Goal: Task Accomplishment & Management: Manage account settings

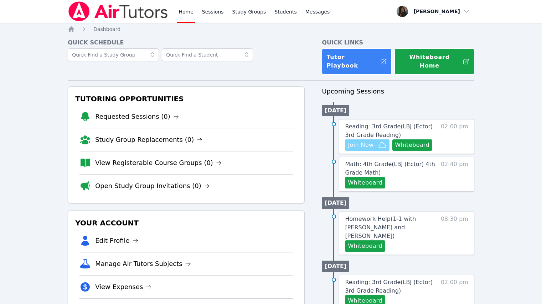
click at [372, 141] on span "Join Now" at bounding box center [361, 145] width 26 height 9
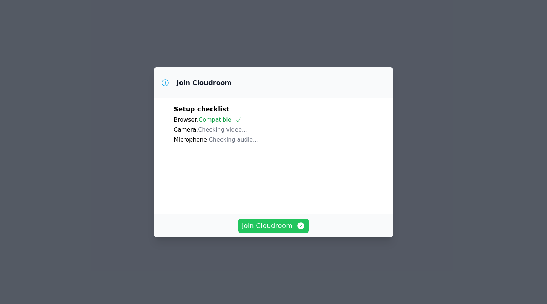
click at [276, 231] on span "Join Cloudroom" at bounding box center [274, 226] width 64 height 10
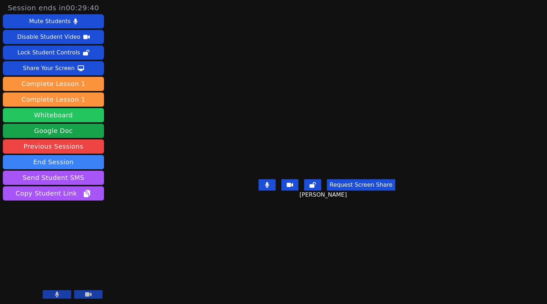
click at [68, 122] on button "Whiteboard" at bounding box center [53, 115] width 101 height 14
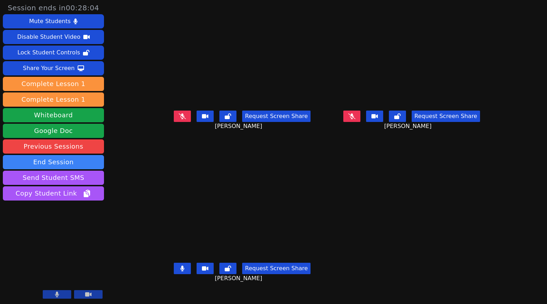
click at [174, 275] on button at bounding box center [182, 268] width 17 height 11
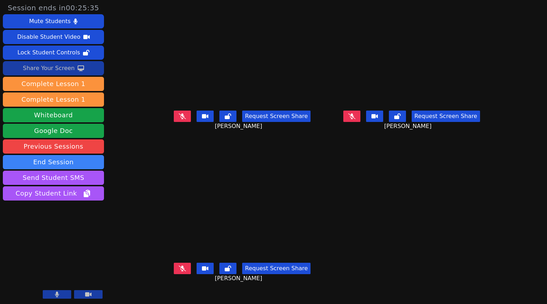
click at [82, 70] on button "Share Your Screen" at bounding box center [53, 68] width 101 height 14
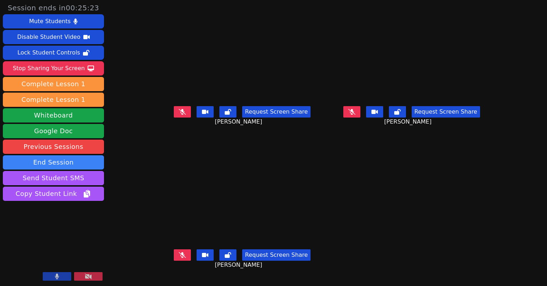
click at [92, 279] on button at bounding box center [88, 276] width 28 height 9
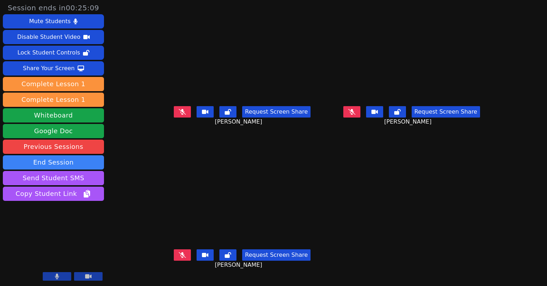
click at [60, 273] on button at bounding box center [57, 276] width 28 height 9
click at [63, 274] on button at bounding box center [57, 276] width 28 height 9
click at [174, 113] on button at bounding box center [182, 111] width 17 height 11
click at [174, 112] on button at bounding box center [182, 111] width 17 height 11
click at [181, 115] on icon at bounding box center [183, 112] width 4 height 6
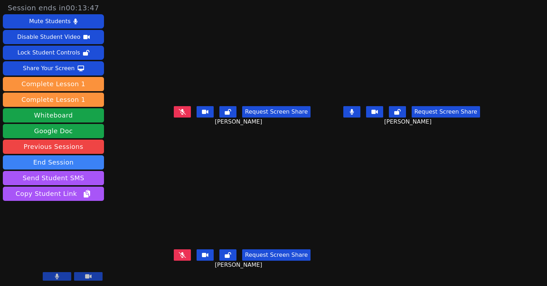
click at [360, 118] on button at bounding box center [351, 111] width 17 height 11
click at [197, 112] on button at bounding box center [205, 111] width 17 height 11
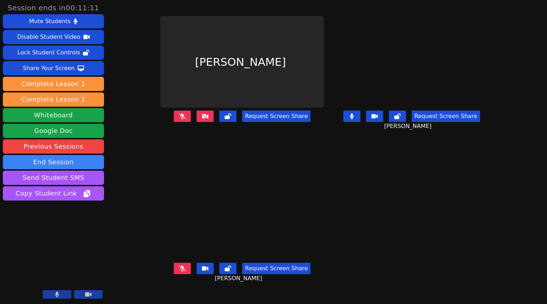
click at [202, 119] on icon at bounding box center [205, 117] width 7 height 6
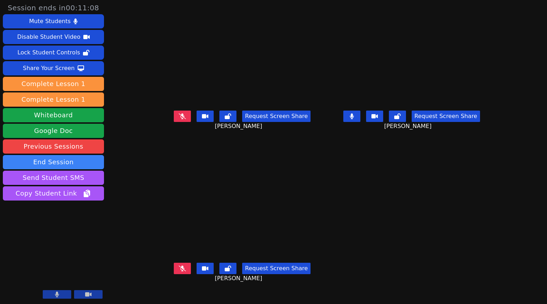
click at [202, 119] on icon at bounding box center [205, 116] width 6 height 4
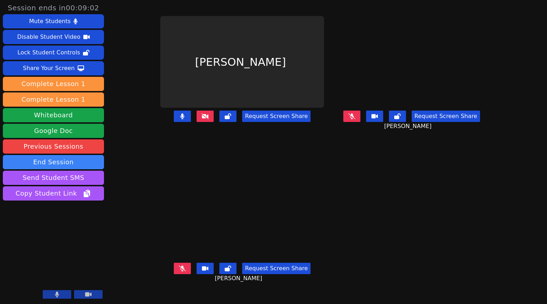
drag, startPoint x: 162, startPoint y: 127, endPoint x: 161, endPoint y: 123, distance: 4.0
click at [181, 119] on icon at bounding box center [183, 117] width 4 height 6
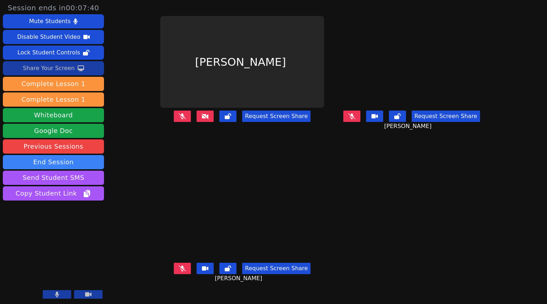
click at [78, 69] on icon at bounding box center [81, 69] width 6 height 6
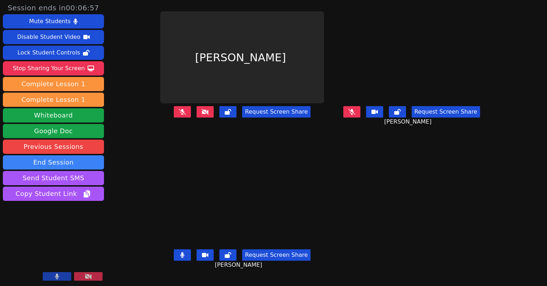
click at [174, 260] on button at bounding box center [182, 254] width 17 height 11
click at [179, 256] on icon at bounding box center [182, 255] width 7 height 6
click at [174, 256] on button at bounding box center [182, 254] width 17 height 11
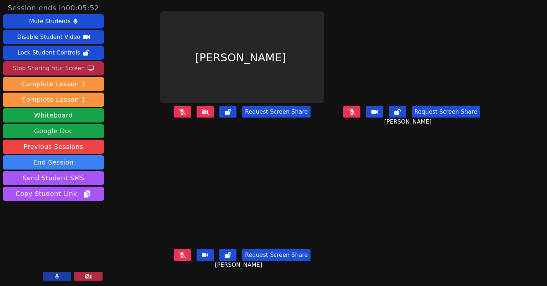
click at [55, 68] on div "Stop Sharing Your Screen" at bounding box center [49, 68] width 72 height 11
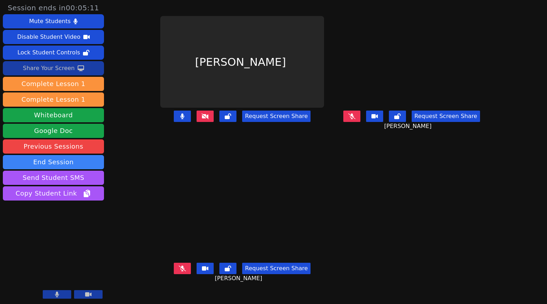
click at [174, 122] on button at bounding box center [182, 116] width 17 height 11
click at [179, 119] on icon at bounding box center [182, 117] width 7 height 6
click at [174, 122] on button at bounding box center [182, 116] width 17 height 11
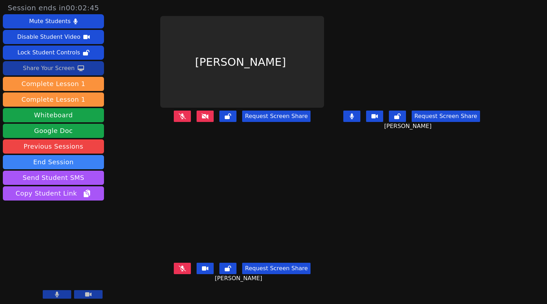
click at [354, 119] on icon at bounding box center [352, 117] width 4 height 6
click at [360, 122] on button at bounding box center [351, 116] width 17 height 11
click at [219, 272] on button at bounding box center [227, 268] width 17 height 11
click at [225, 119] on icon at bounding box center [228, 117] width 6 height 6
click at [219, 273] on button at bounding box center [227, 268] width 17 height 11
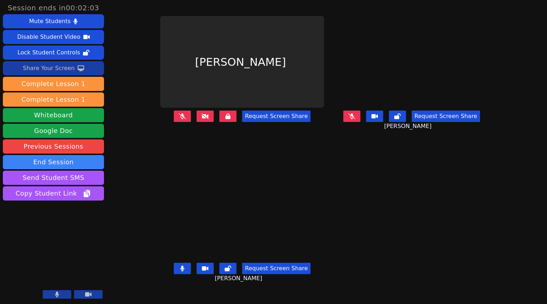
click at [219, 122] on button at bounding box center [227, 116] width 17 height 11
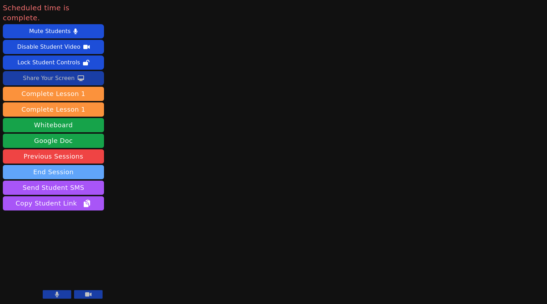
click at [74, 165] on button "End Session" at bounding box center [53, 172] width 101 height 14
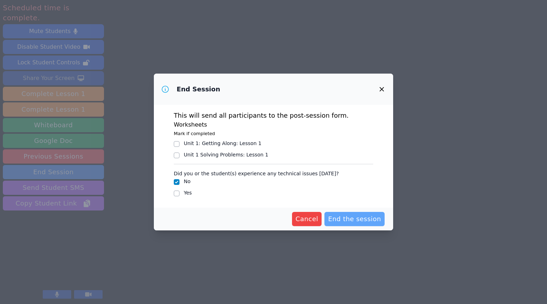
click at [351, 216] on span "End the session" at bounding box center [354, 219] width 53 height 10
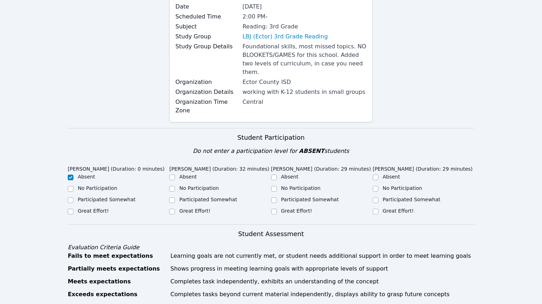
scroll to position [142, 0]
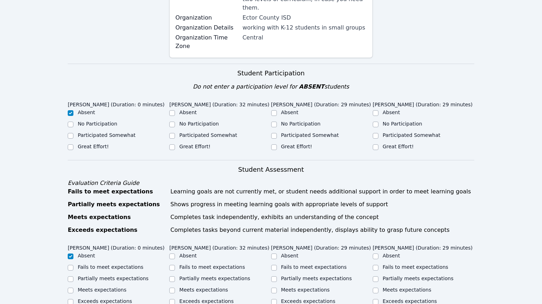
click at [174, 143] on div at bounding box center [172, 147] width 6 height 9
click at [176, 143] on div "Great Effort!" at bounding box center [219, 147] width 101 height 9
click at [169, 145] on input "Great Effort!" at bounding box center [172, 148] width 6 height 6
checkbox input "true"
click at [279, 143] on div "Great Effort!" at bounding box center [321, 147] width 101 height 9
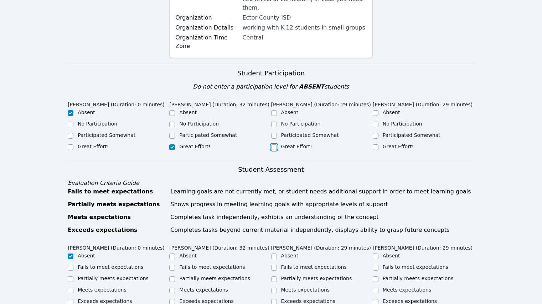
click at [274, 145] on input "Great Effort!" at bounding box center [274, 148] width 6 height 6
checkbox input "true"
click at [375, 145] on input "Great Effort!" at bounding box center [375, 148] width 6 height 6
checkbox input "true"
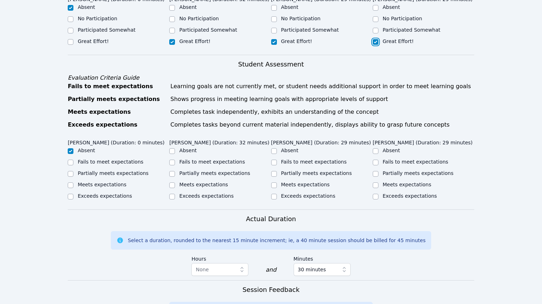
scroll to position [285, 0]
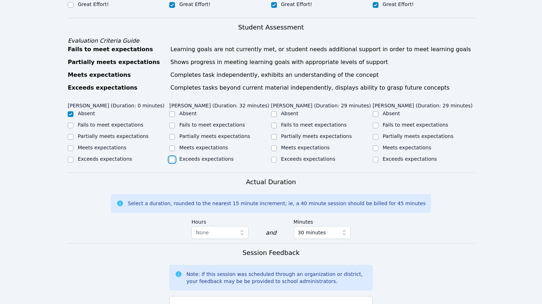
click at [171, 157] on input "Exceeds expectations" at bounding box center [172, 160] width 6 height 6
checkbox input "true"
click at [274, 157] on input "Exceeds expectations" at bounding box center [274, 160] width 6 height 6
checkbox input "true"
drag, startPoint x: 381, startPoint y: 142, endPoint x: 377, endPoint y: 143, distance: 4.4
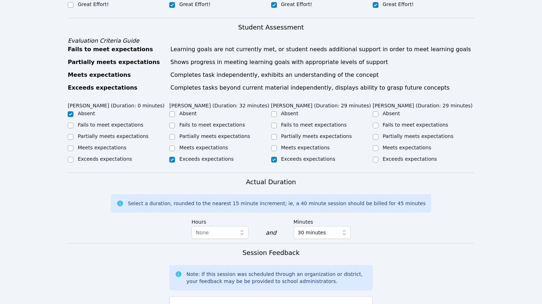
click at [380, 156] on div "Exceeds expectations" at bounding box center [422, 160] width 101 height 9
click at [375, 157] on input "Exceeds expectations" at bounding box center [375, 160] width 6 height 6
checkbox input "true"
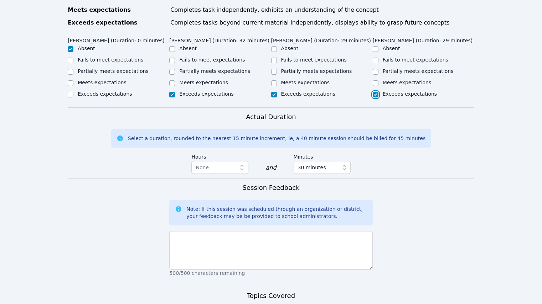
scroll to position [392, 0]
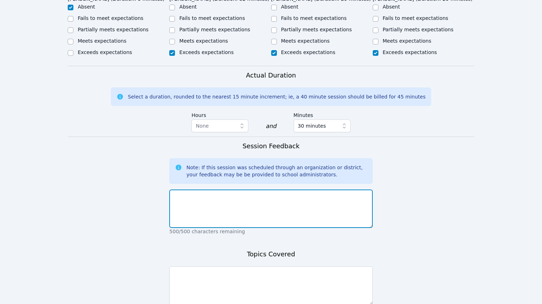
click at [265, 198] on textarea at bounding box center [270, 209] width 203 height 38
type textarea "Great job"
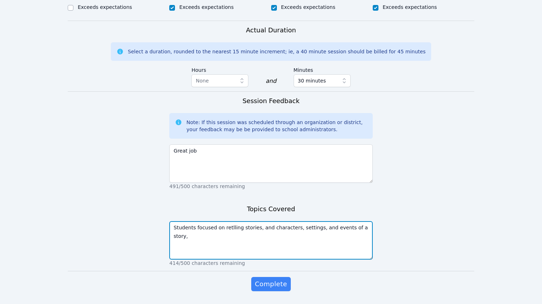
scroll to position [441, 0]
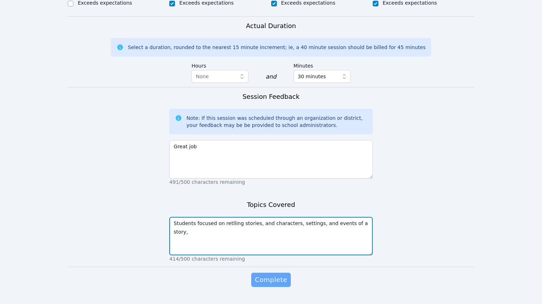
type textarea "Students focused on retlling stories, and characters, settings, and events of a…"
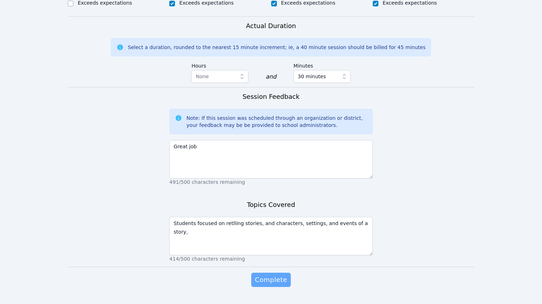
click at [269, 275] on span "Complete" at bounding box center [271, 280] width 32 height 10
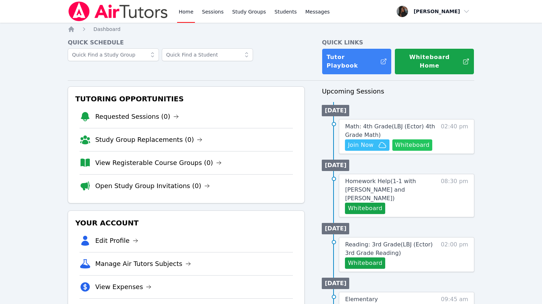
click at [414, 140] on button "Whiteboard" at bounding box center [412, 145] width 40 height 11
click at [361, 141] on span "Join Now" at bounding box center [361, 145] width 26 height 9
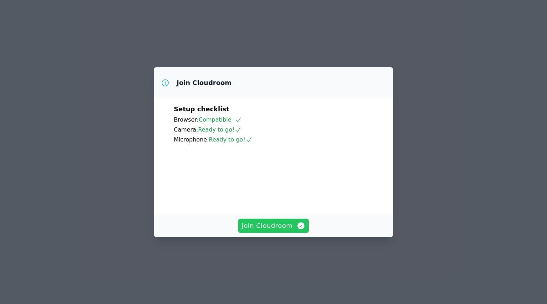
click at [277, 231] on span "Join Cloudroom" at bounding box center [274, 226] width 64 height 10
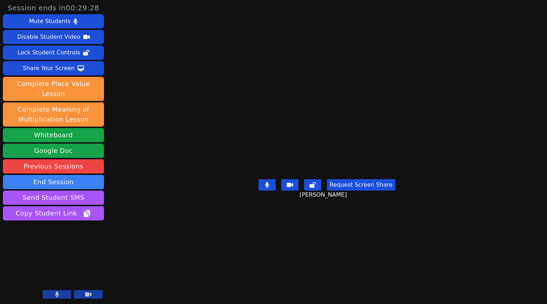
click at [268, 188] on icon at bounding box center [267, 185] width 4 height 6
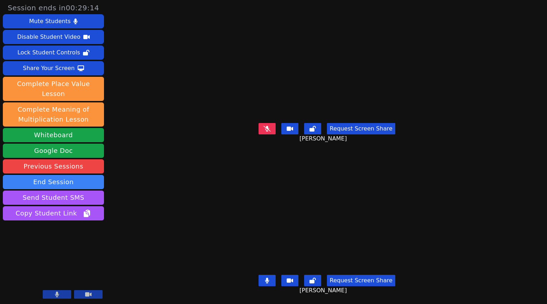
click at [269, 278] on icon at bounding box center [267, 281] width 4 height 6
click at [272, 275] on button at bounding box center [267, 280] width 17 height 11
click at [270, 123] on button at bounding box center [267, 128] width 17 height 11
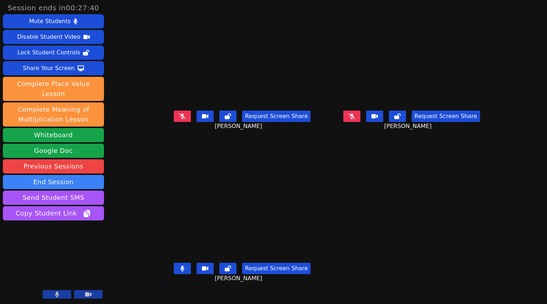
click at [174, 273] on button at bounding box center [182, 268] width 17 height 11
click at [160, 270] on div "Request Screen Share EZRA SMITH" at bounding box center [242, 274] width 164 height 28
click at [180, 272] on icon at bounding box center [182, 269] width 4 height 6
click at [174, 275] on button at bounding box center [182, 268] width 17 height 11
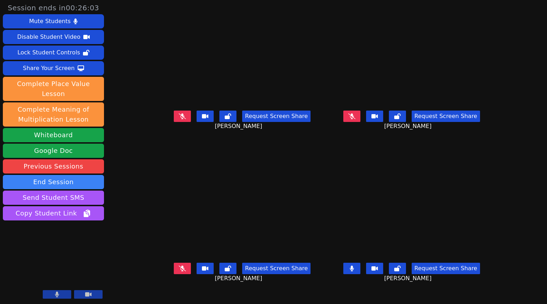
click at [360, 275] on button at bounding box center [351, 268] width 17 height 11
click at [174, 122] on button at bounding box center [182, 116] width 17 height 11
click at [360, 275] on button at bounding box center [351, 268] width 17 height 11
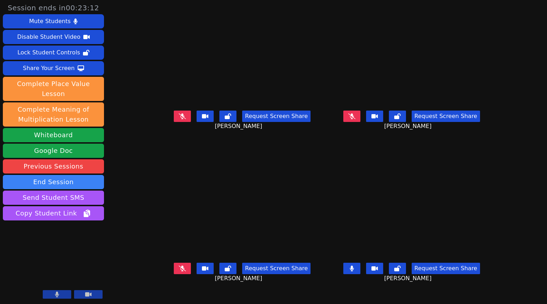
click at [360, 275] on button at bounding box center [351, 268] width 17 height 11
click at [181, 119] on icon at bounding box center [183, 117] width 4 height 6
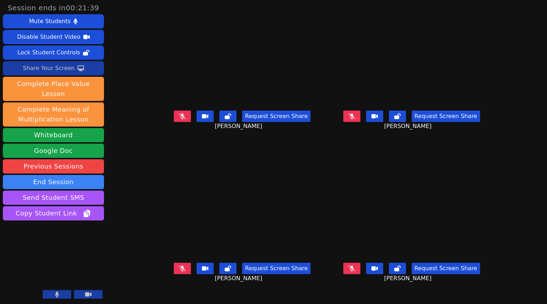
click at [72, 74] on button "Share Your Screen" at bounding box center [53, 68] width 101 height 14
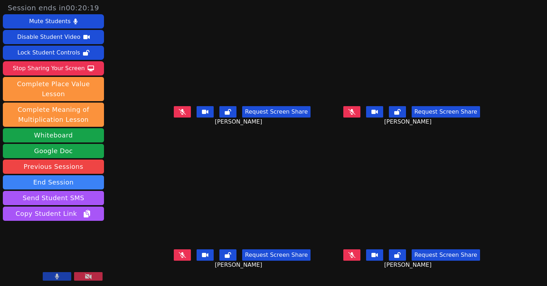
click at [174, 118] on button at bounding box center [182, 111] width 17 height 11
click at [220, 116] on button at bounding box center [227, 111] width 17 height 11
click at [181, 115] on icon at bounding box center [183, 112] width 4 height 6
click at [354, 115] on icon at bounding box center [352, 112] width 4 height 6
click at [225, 114] on icon at bounding box center [227, 112] width 5 height 6
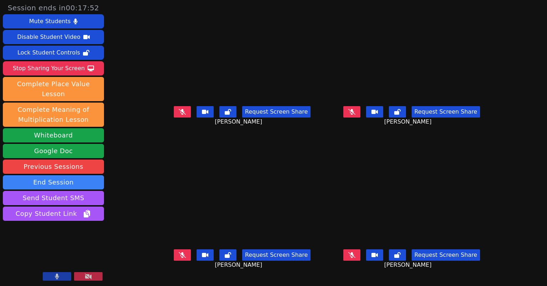
click at [174, 118] on button at bounding box center [182, 111] width 17 height 11
click at [181, 115] on icon at bounding box center [183, 112] width 4 height 6
click at [174, 117] on button at bounding box center [182, 111] width 17 height 11
click at [174, 255] on button at bounding box center [182, 254] width 17 height 11
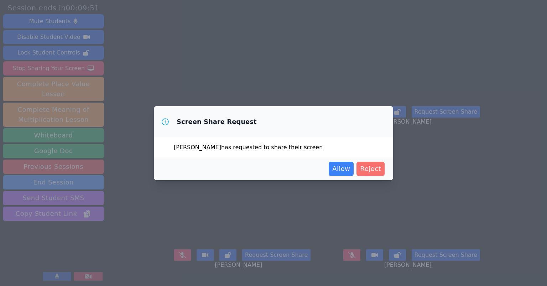
click at [373, 165] on span "Reject" at bounding box center [370, 169] width 21 height 10
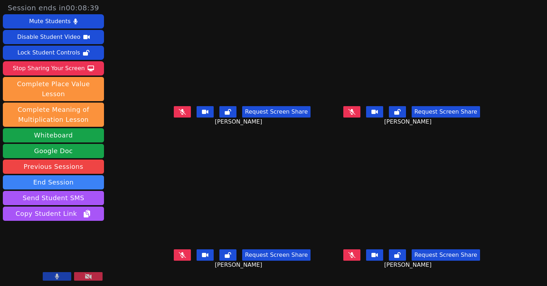
click at [61, 277] on button at bounding box center [57, 276] width 28 height 9
click at [64, 280] on button at bounding box center [57, 276] width 28 height 9
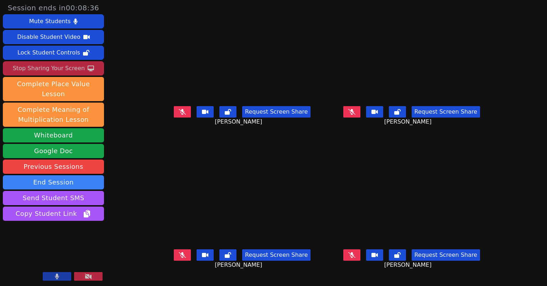
click at [67, 68] on div "Stop Sharing Your Screen" at bounding box center [49, 68] width 72 height 11
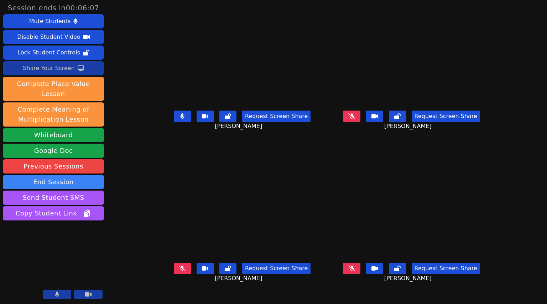
drag, startPoint x: 166, startPoint y: 125, endPoint x: 205, endPoint y: 98, distance: 47.9
click at [174, 122] on button at bounding box center [182, 116] width 17 height 11
click at [181, 119] on icon at bounding box center [183, 117] width 4 height 6
click at [174, 275] on button at bounding box center [182, 268] width 17 height 11
drag, startPoint x: 383, startPoint y: 273, endPoint x: 378, endPoint y: 265, distance: 8.8
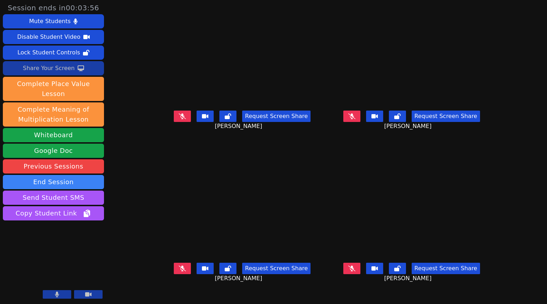
click at [360, 273] on button at bounding box center [351, 268] width 17 height 11
click at [360, 275] on button at bounding box center [351, 268] width 17 height 11
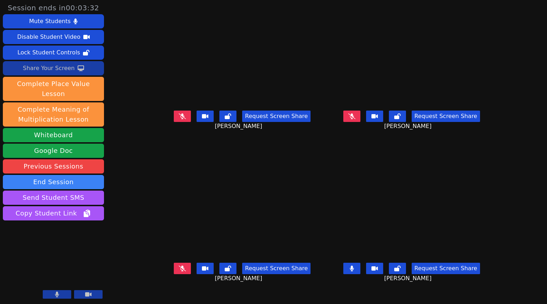
click at [360, 275] on button at bounding box center [351, 268] width 17 height 11
click at [406, 275] on button at bounding box center [397, 268] width 17 height 11
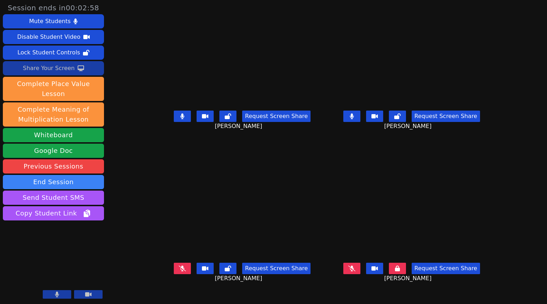
click at [174, 122] on button at bounding box center [182, 116] width 17 height 11
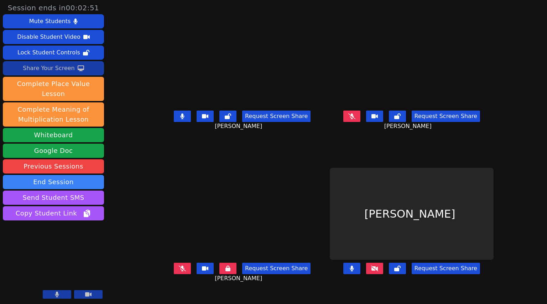
click at [174, 122] on button at bounding box center [182, 116] width 17 height 11
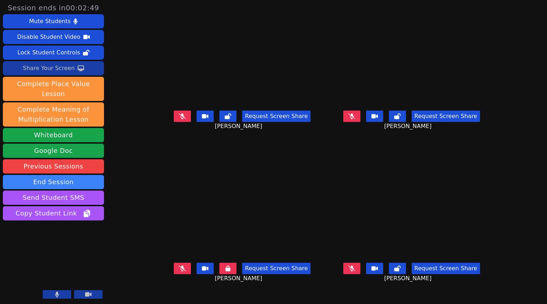
click at [225, 272] on icon at bounding box center [227, 269] width 5 height 6
click at [179, 272] on icon at bounding box center [182, 269] width 7 height 6
click at [174, 275] on div "Request Screen Share" at bounding box center [242, 268] width 137 height 11
click at [174, 275] on button at bounding box center [182, 268] width 17 height 11
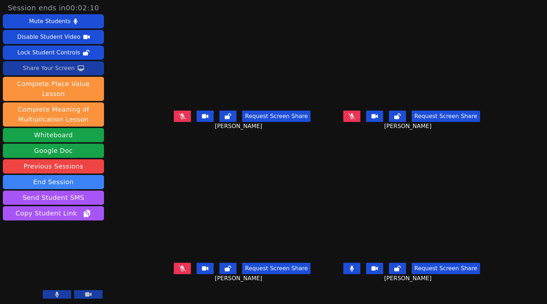
click at [179, 271] on icon at bounding box center [182, 269] width 7 height 6
click at [360, 275] on button at bounding box center [351, 268] width 17 height 11
click at [50, 68] on div "Share Your Screen" at bounding box center [49, 68] width 52 height 11
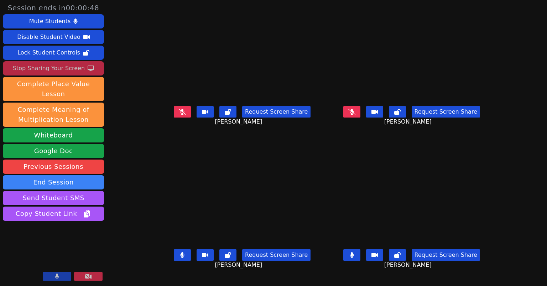
click at [360, 260] on button at bounding box center [351, 254] width 17 height 11
click at [401, 256] on icon at bounding box center [397, 255] width 6 height 6
click at [174, 261] on button at bounding box center [182, 254] width 17 height 11
click at [62, 71] on div "Stop Sharing Your Screen" at bounding box center [49, 68] width 72 height 11
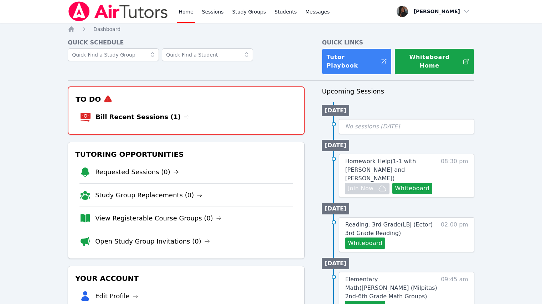
click at [130, 114] on li "Bill Recent Sessions (1)" at bounding box center [186, 117] width 213 height 23
click at [131, 112] on link "Bill Recent Sessions (1)" at bounding box center [142, 117] width 94 height 10
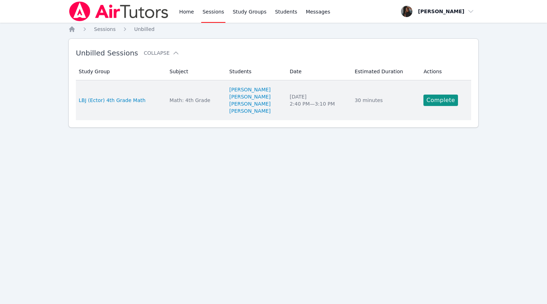
click at [442, 94] on td "Actions Complete" at bounding box center [445, 100] width 52 height 40
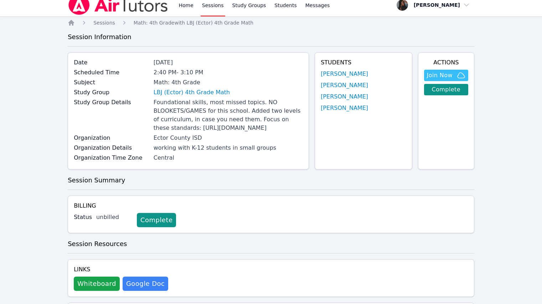
scroll to position [6, 0]
click at [450, 92] on link "Complete" at bounding box center [446, 89] width 44 height 11
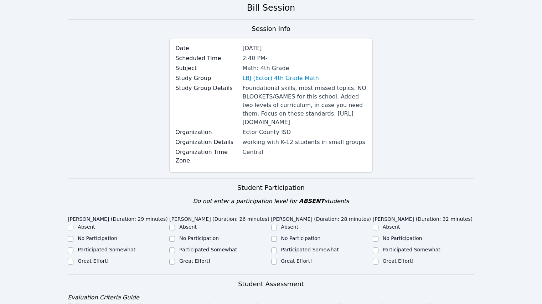
scroll to position [71, 0]
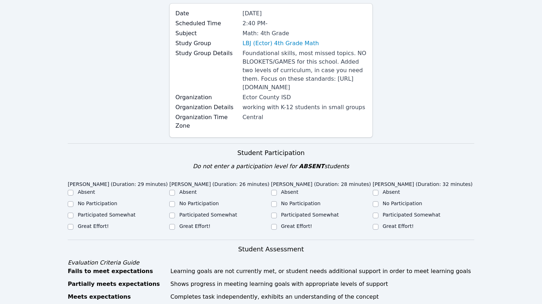
click at [69, 226] on input "Great Effort!" at bounding box center [71, 227] width 6 height 6
checkbox input "true"
click at [173, 223] on div at bounding box center [172, 227] width 6 height 9
click at [173, 224] on input "Great Effort!" at bounding box center [172, 227] width 6 height 6
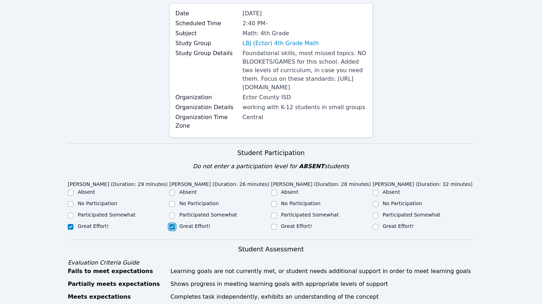
checkbox input "true"
click at [275, 228] on input "Great Effort!" at bounding box center [274, 227] width 6 height 6
checkbox input "true"
click at [375, 226] on input "Great Effort!" at bounding box center [375, 227] width 6 height 6
checkbox input "true"
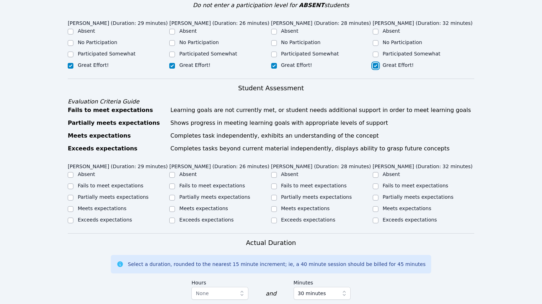
scroll to position [285, 0]
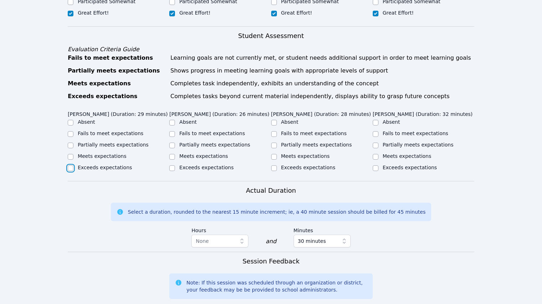
click at [69, 169] on input "Exceeds expectations" at bounding box center [71, 169] width 6 height 6
checkbox input "true"
click at [171, 169] on input "Exceeds expectations" at bounding box center [172, 169] width 6 height 6
checkbox input "true"
click at [273, 168] on input "Exceeds expectations" at bounding box center [274, 169] width 6 height 6
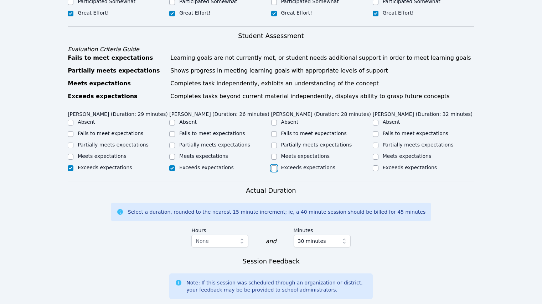
checkbox input "true"
click at [379, 167] on div "Exceeds expectations" at bounding box center [422, 168] width 101 height 9
click at [377, 168] on input "Exceeds expectations" at bounding box center [375, 169] width 6 height 6
checkbox input "true"
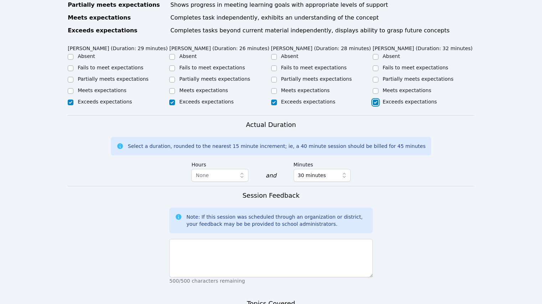
scroll to position [427, 0]
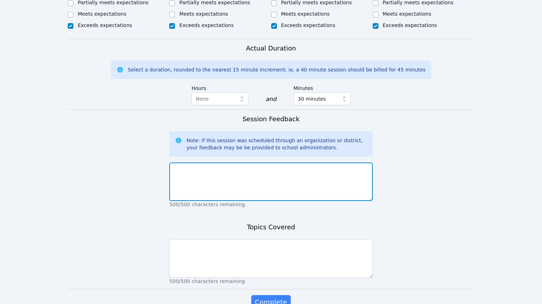
click at [204, 183] on textarea at bounding box center [270, 182] width 203 height 38
type textarea "great job"
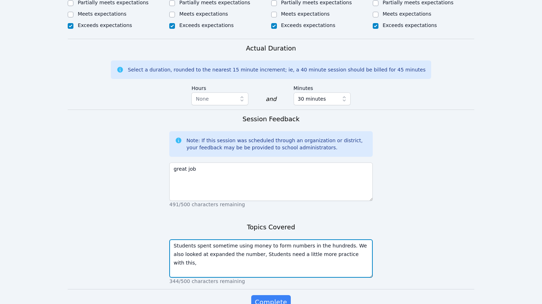
scroll to position [463, 0]
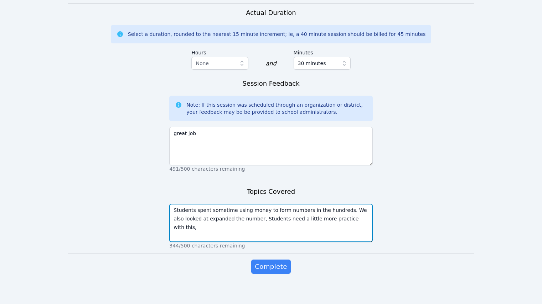
type textarea "Students spent sometime using money to form numbers in the hundreds. We also lo…"
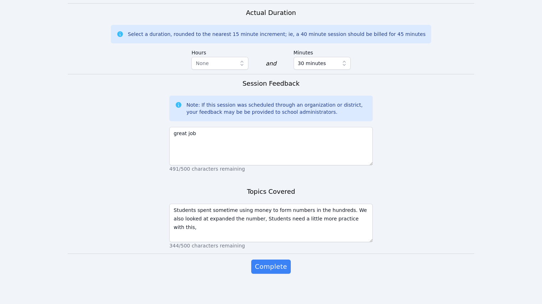
click at [272, 278] on div "Complete" at bounding box center [270, 274] width 203 height 28
click at [271, 272] on span "Complete" at bounding box center [271, 267] width 32 height 10
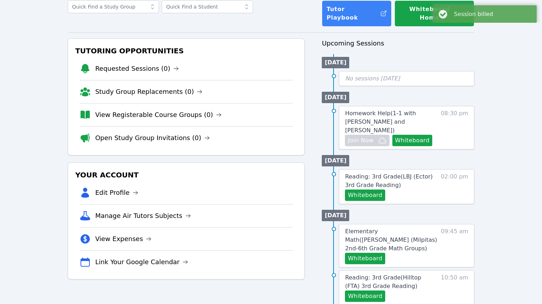
scroll to position [36, 0]
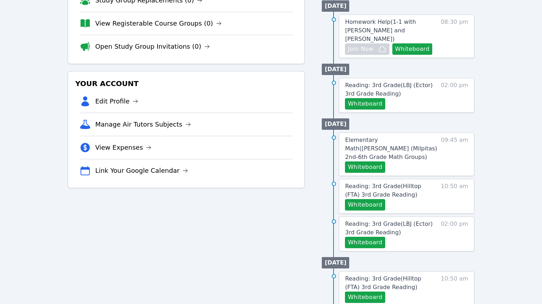
scroll to position [113, 0]
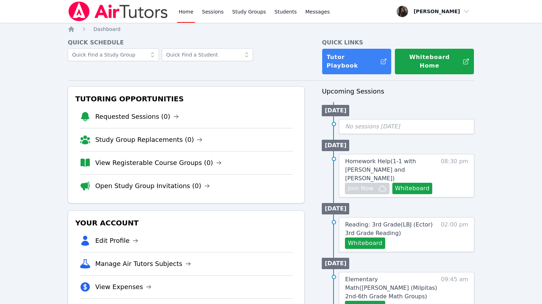
scroll to position [113, 0]
